Goal: Transaction & Acquisition: Purchase product/service

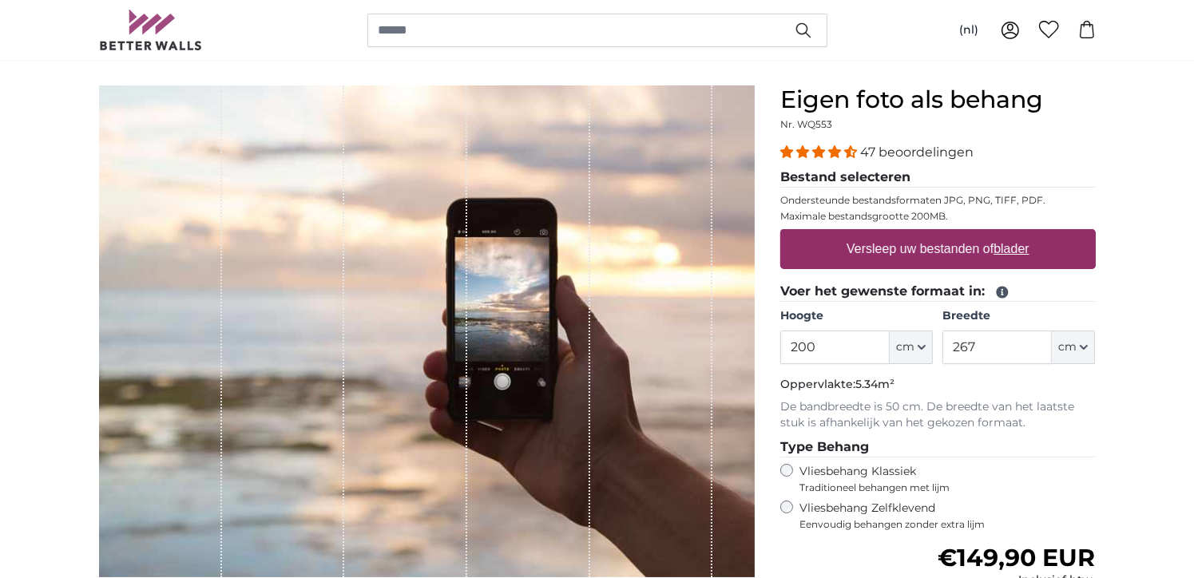
scroll to position [160, 0]
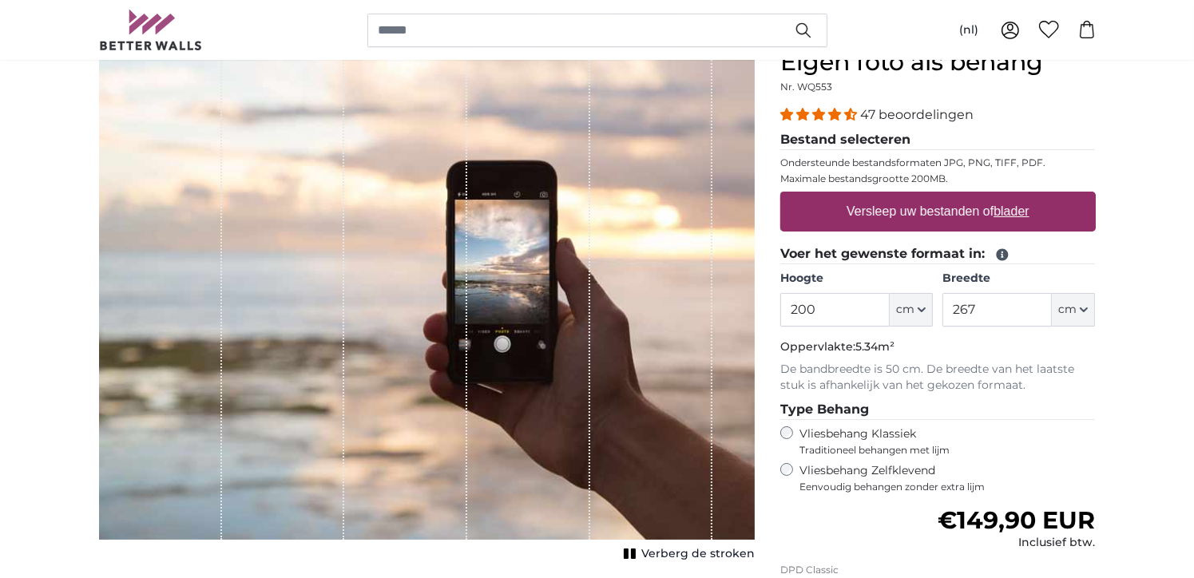
click at [879, 212] on label "Versleep uw bestanden of blader" at bounding box center [938, 212] width 196 height 32
click at [879, 196] on input "Versleep uw bestanden of blader" at bounding box center [937, 194] width 315 height 5
type input "**********"
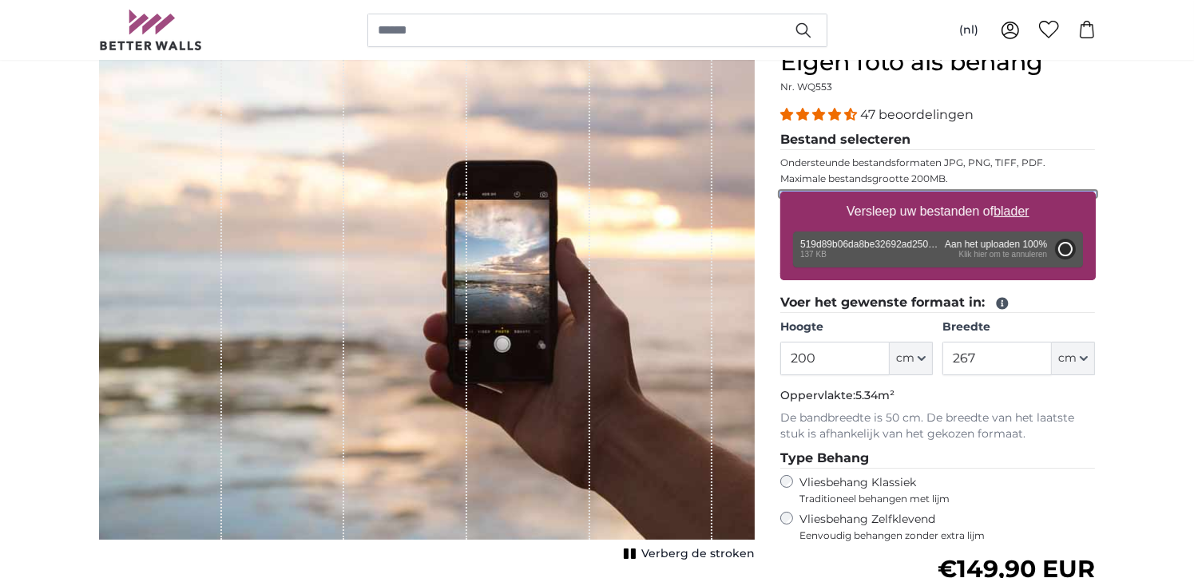
type input "42"
type input "84"
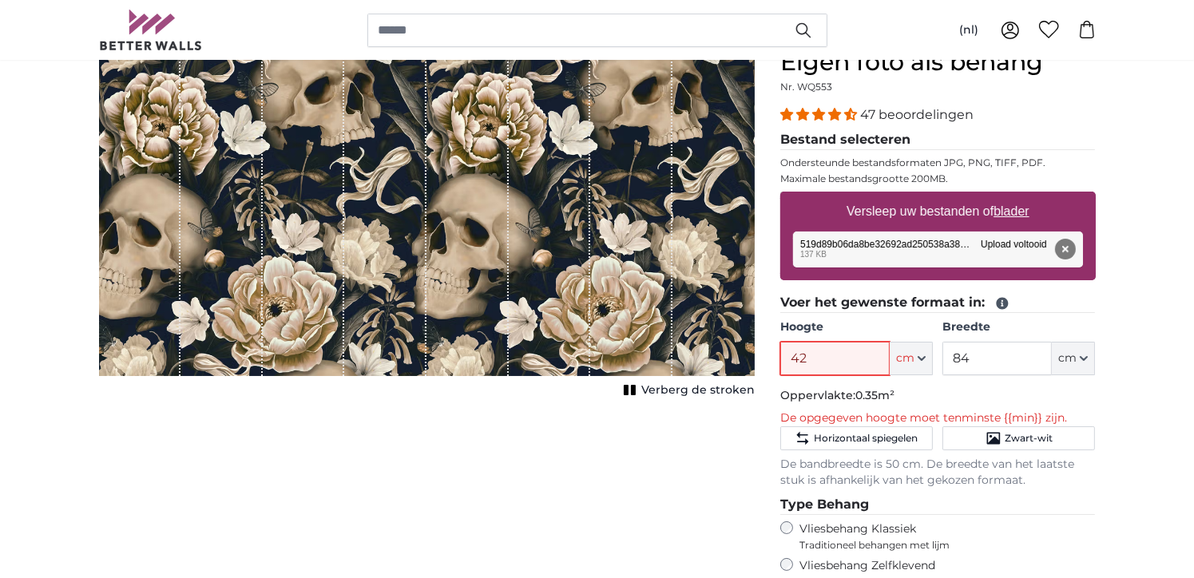
drag, startPoint x: 824, startPoint y: 355, endPoint x: 784, endPoint y: 348, distance: 41.2
click at [780, 351] on div "Eigen foto als behang Nr. WQ553 47 beoordelingen Bestand selecteren Ondersteund…" at bounding box center [938, 455] width 341 height 815
type input "1..30"
click at [972, 356] on input "84" at bounding box center [996, 359] width 109 height 34
type input "8"
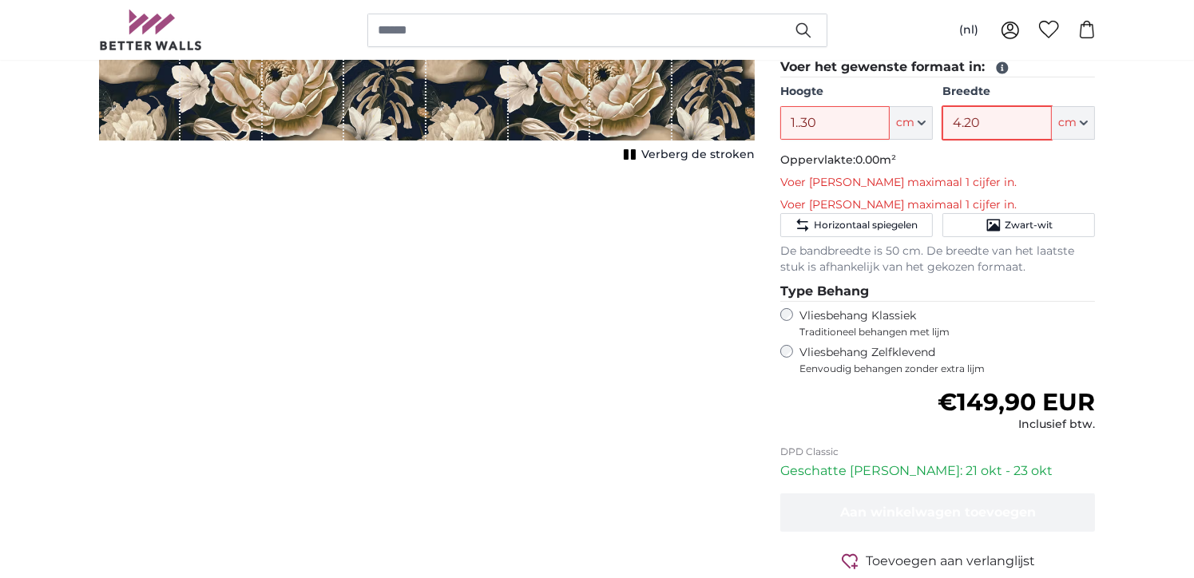
scroll to position [399, 0]
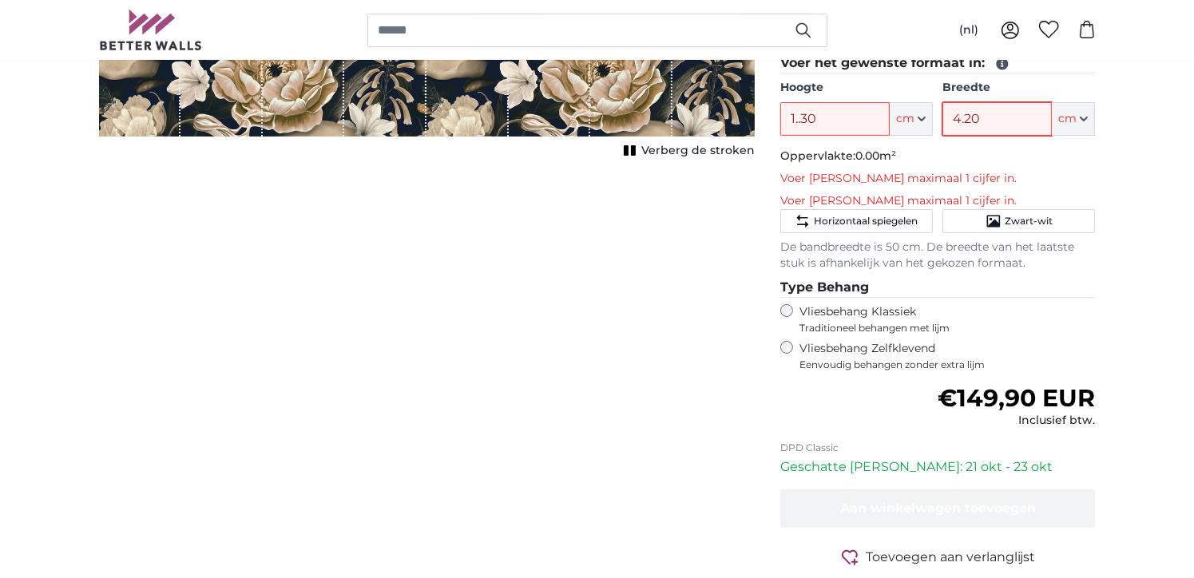
type input "4.20"
click at [920, 343] on label "Vliesbehang Zelfklevend Eenvoudig behangen zonder extra lijm" at bounding box center [948, 356] width 296 height 30
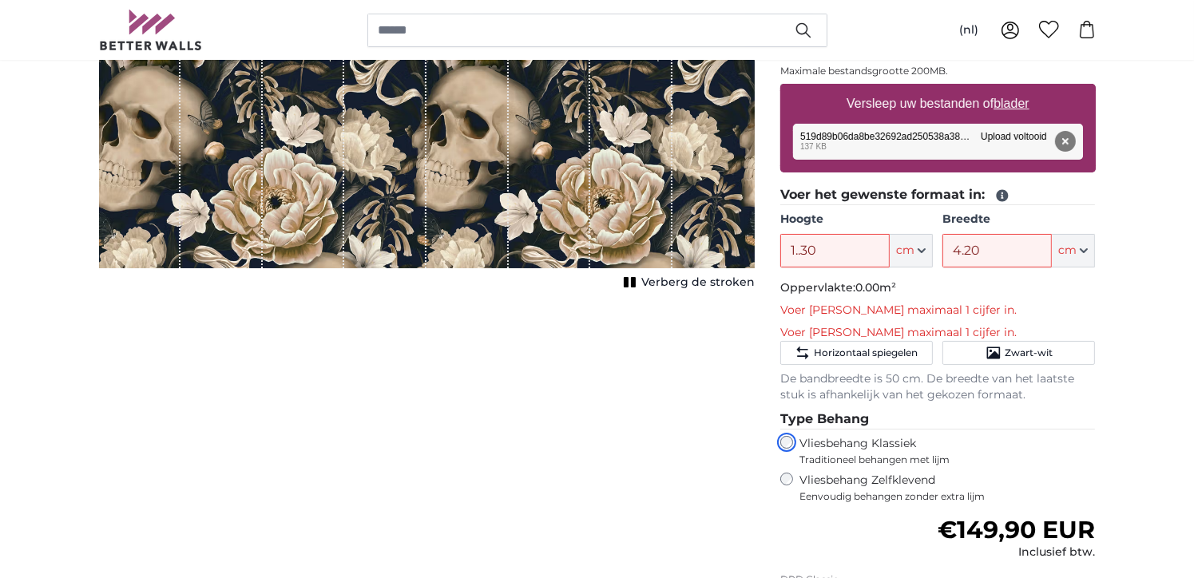
scroll to position [240, 0]
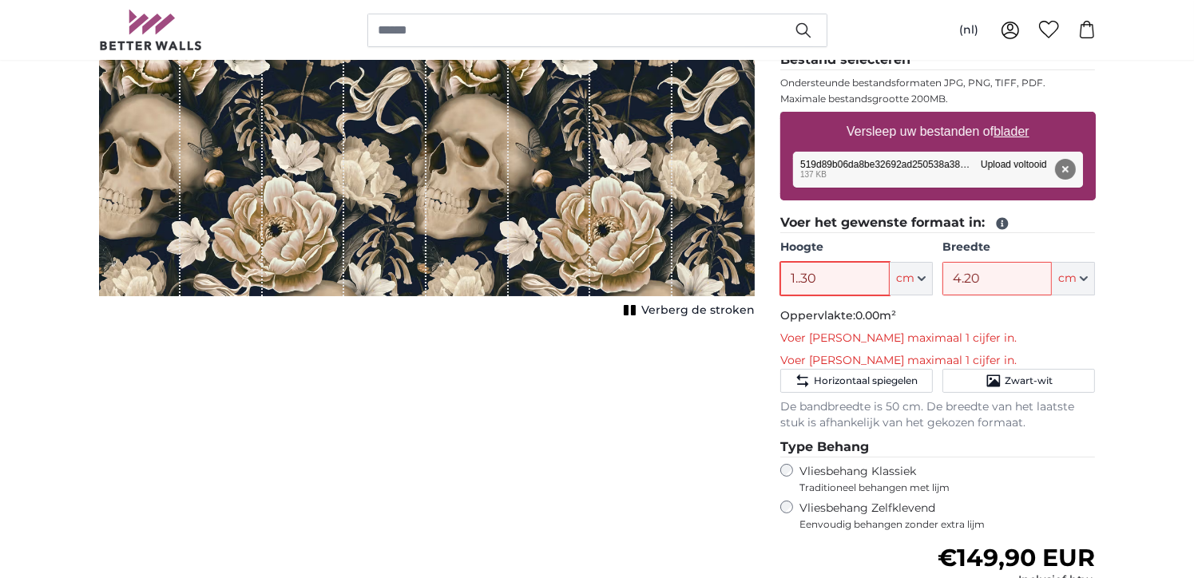
click at [807, 276] on input "1..30" at bounding box center [834, 279] width 109 height 34
click at [820, 275] on input "1..30" at bounding box center [834, 279] width 109 height 34
type input "1..35"
click at [985, 272] on input "4.20" at bounding box center [996, 279] width 109 height 34
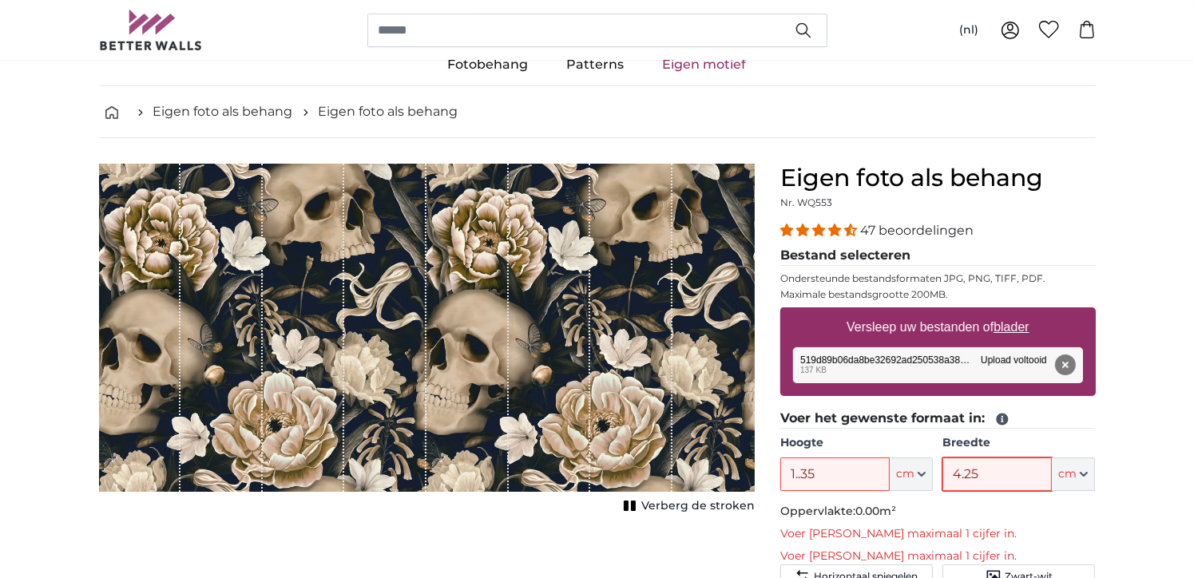
scroll to position [80, 0]
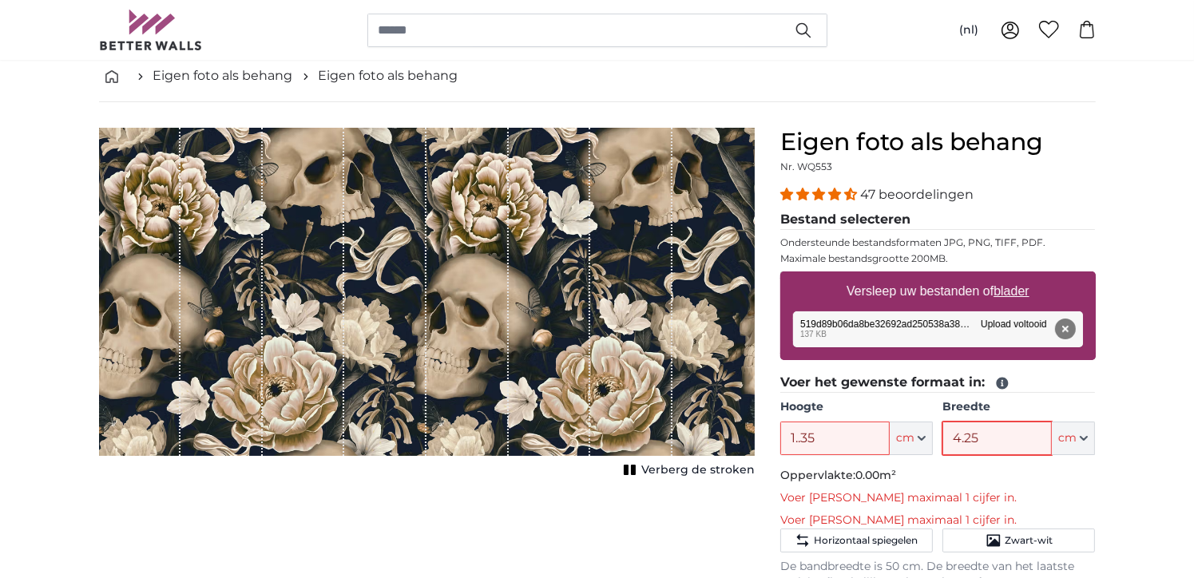
type input "4.25"
drag, startPoint x: 827, startPoint y: 436, endPoint x: 799, endPoint y: 434, distance: 28.8
click at [799, 434] on input "1..35" at bounding box center [834, 439] width 109 height 34
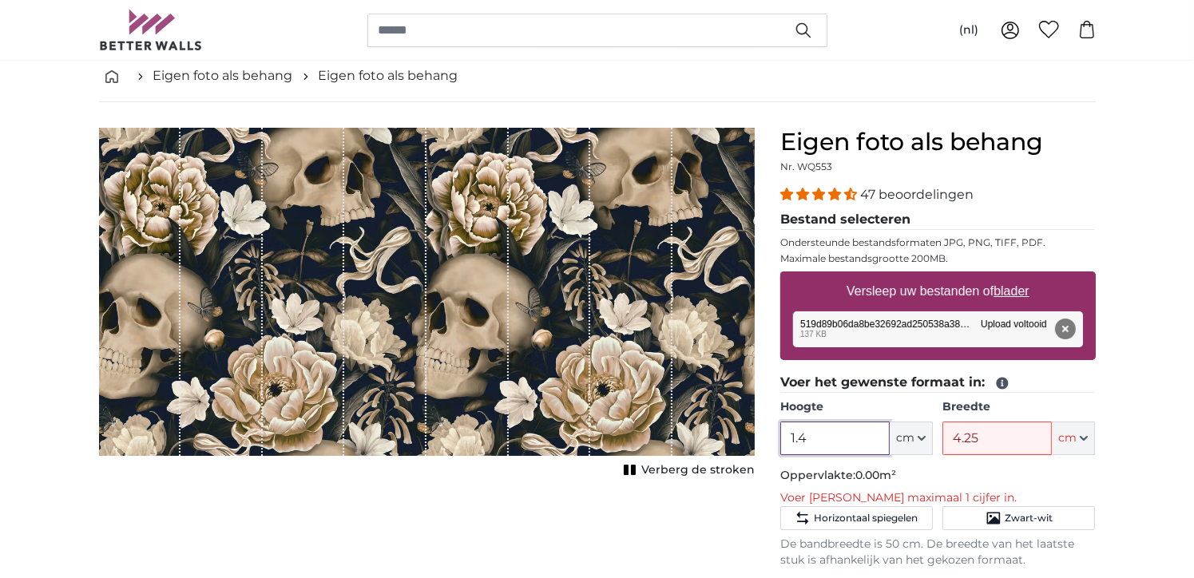
type input "1.4"
click at [990, 440] on input "4.25" at bounding box center [996, 439] width 109 height 34
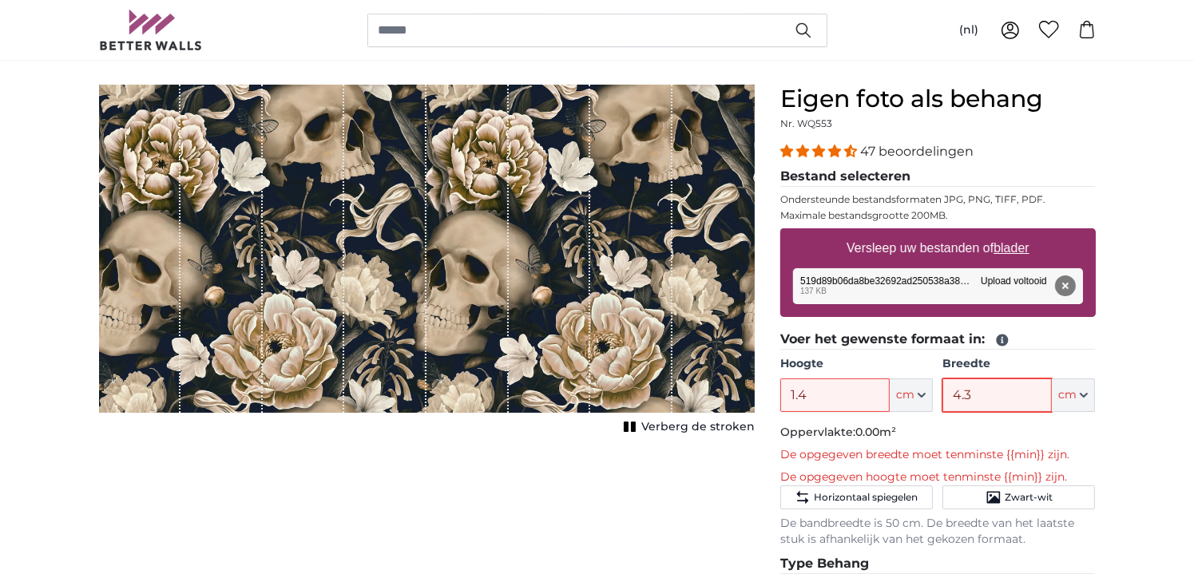
scroll to position [160, 0]
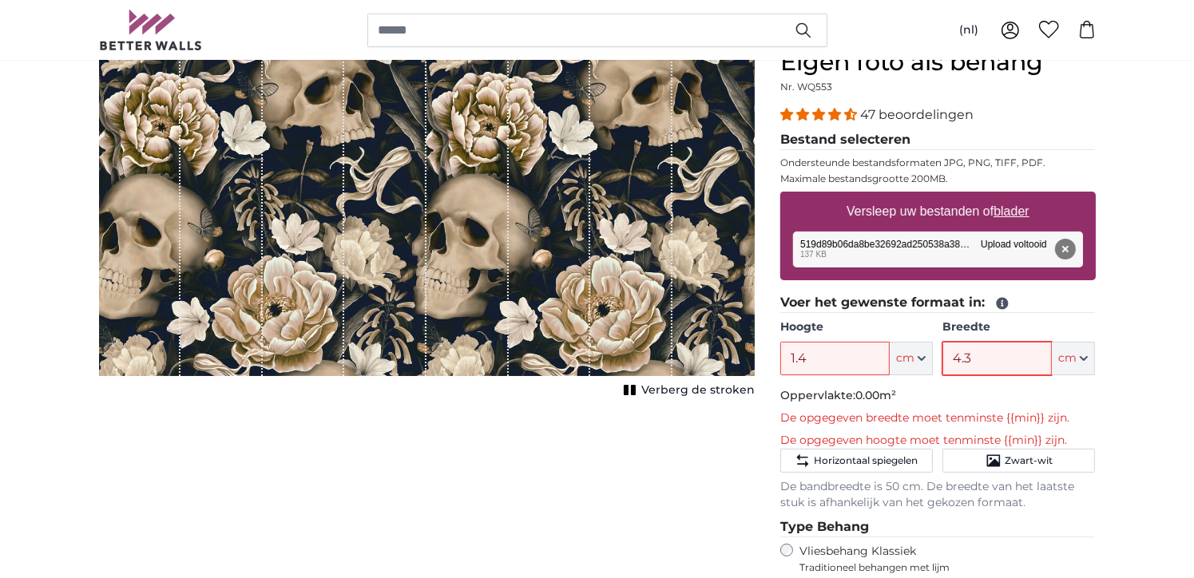
type input "4.3"
click at [837, 352] on input "1.4" at bounding box center [834, 359] width 109 height 34
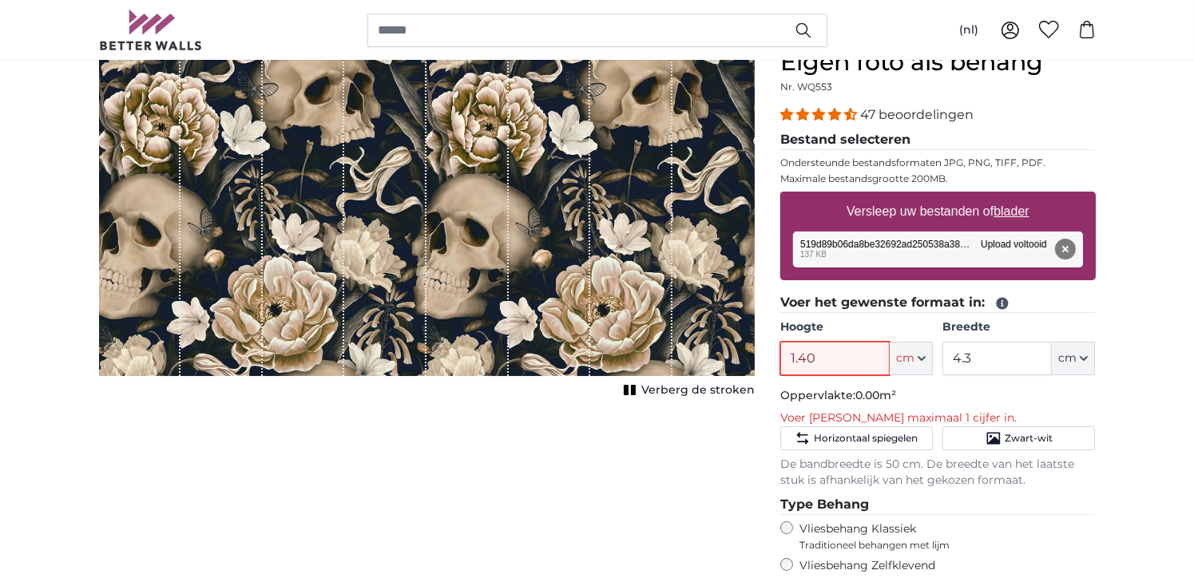
type input "1.40"
click at [994, 353] on input "4.3" at bounding box center [996, 359] width 109 height 34
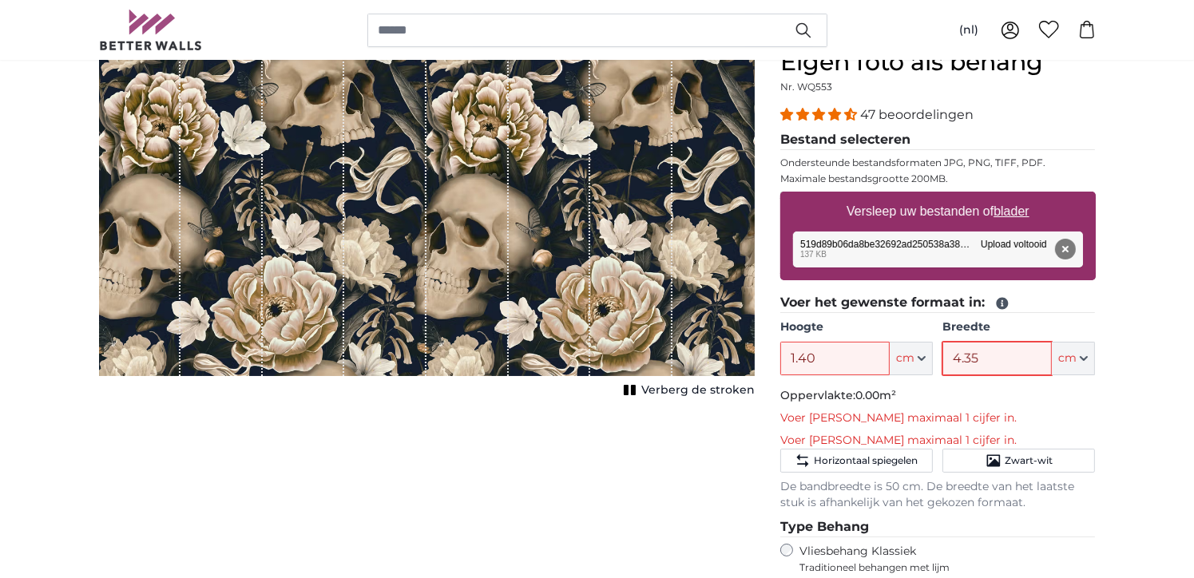
type input "4.35"
click at [797, 353] on input "1.40" at bounding box center [834, 359] width 109 height 34
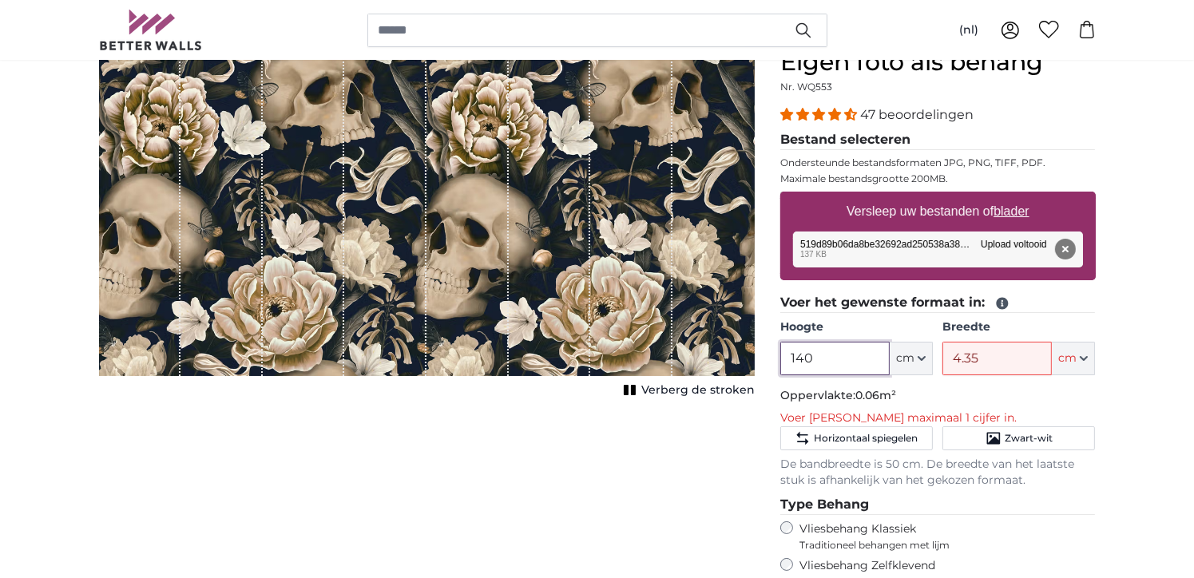
type input "1.40"
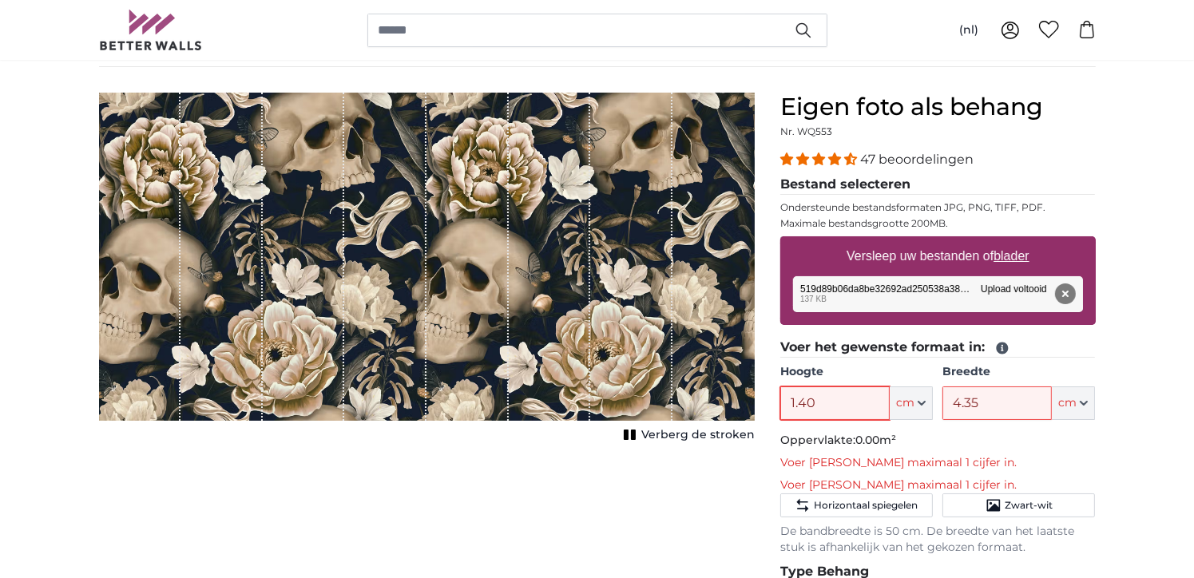
scroll to position [80, 0]
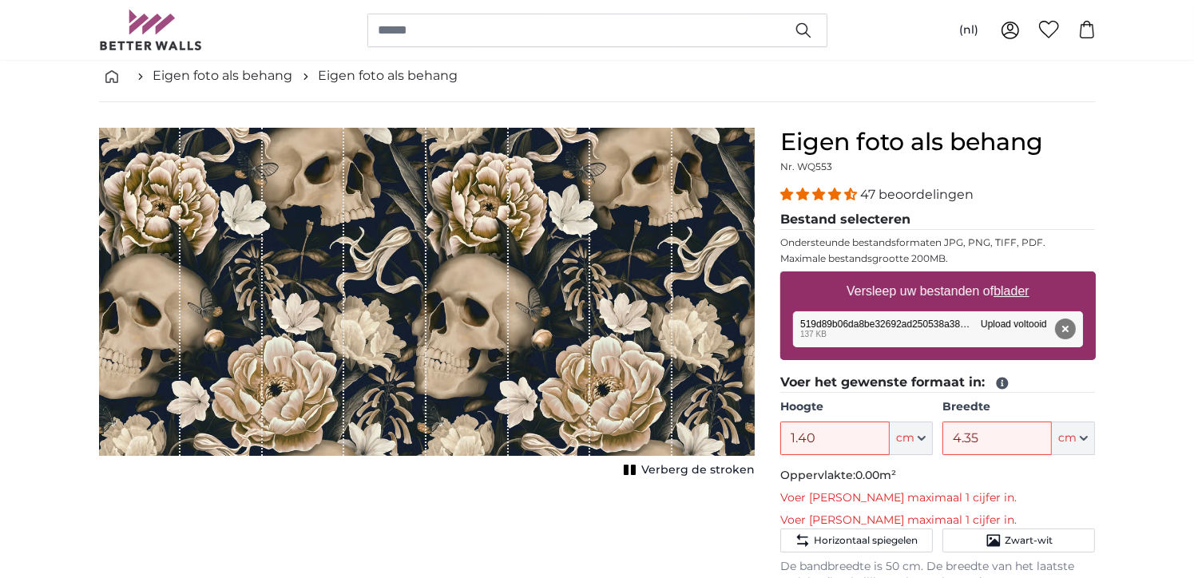
click at [717, 470] on span "Verberg de stroken" at bounding box center [697, 470] width 113 height 16
click at [706, 472] on span "Toon de stroken" at bounding box center [708, 470] width 94 height 16
